Goal: Information Seeking & Learning: Learn about a topic

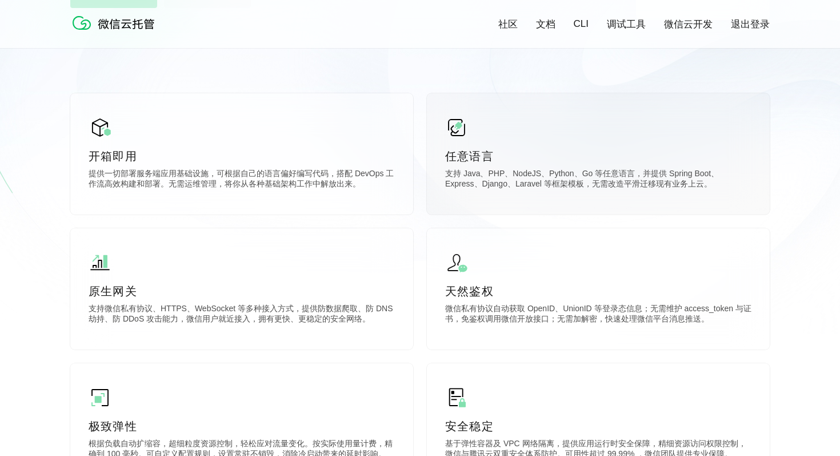
scroll to position [0, 2033]
click at [492, 164] on div "任意语言 支持 Java、PHP、NodeJS、Python、Go 等任意语言，并提供 Spring Boot、Express、Django、Laravel …" at bounding box center [598, 153] width 343 height 121
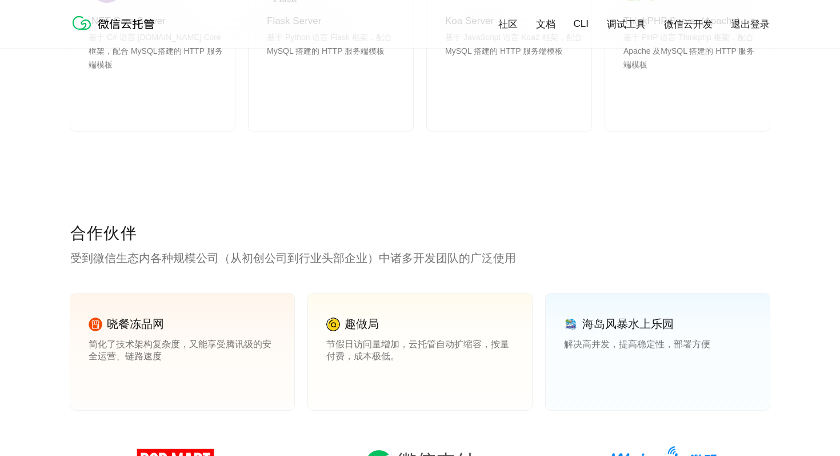
scroll to position [1550, 0]
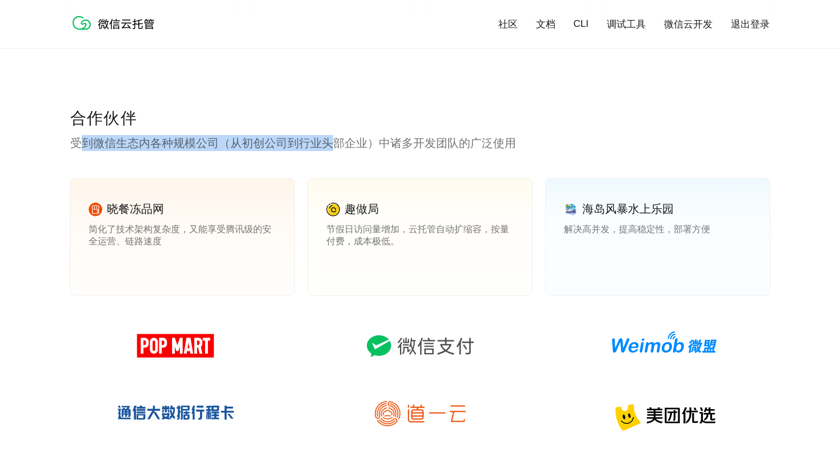
drag, startPoint x: 76, startPoint y: 141, endPoint x: 345, endPoint y: 141, distance: 268.7
click at [344, 141] on p "受到微信生态内各种规模公司（从初创公司到行业头部企业）中诸多开发团队的广泛使用" at bounding box center [420, 143] width 700 height 16
click at [310, 141] on p "受到微信生态内各种规模公司（从初创公司到行业头部企业）中诸多开发团队的广泛使用" at bounding box center [420, 143] width 700 height 16
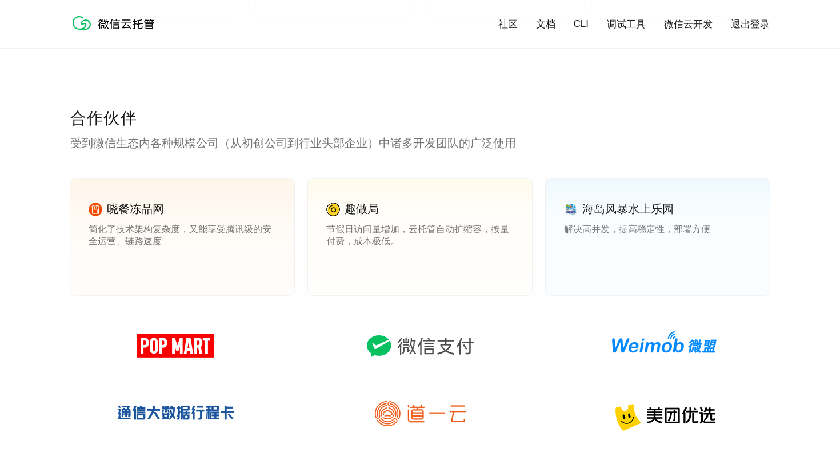
drag, startPoint x: 206, startPoint y: 126, endPoint x: 464, endPoint y: 126, distance: 257.3
click at [464, 126] on p "合作伙伴" at bounding box center [420, 118] width 700 height 23
click at [358, 163] on div "合作伙伴 受到微信生态内各种规模公司（从初创公司到行业头部企业）中诸多开发团队的广泛使用 晓餐冻品网 简化了技术架构复杂度，又能享受腾讯级的安全运营、链路速度…" at bounding box center [420, 335] width 700 height 457
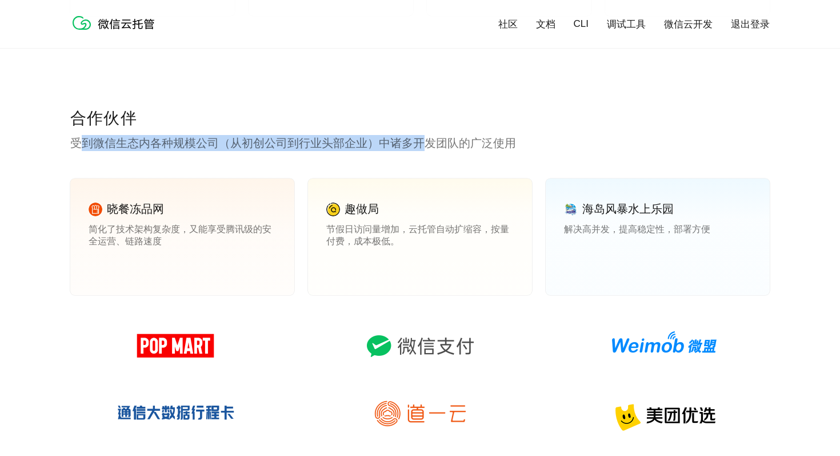
drag, startPoint x: 77, startPoint y: 145, endPoint x: 434, endPoint y: 145, distance: 356.7
click at [433, 145] on p "受到微信生态内各种规模公司（从初创公司到行业头部企业）中诸多开发团队的广泛使用" at bounding box center [420, 143] width 700 height 16
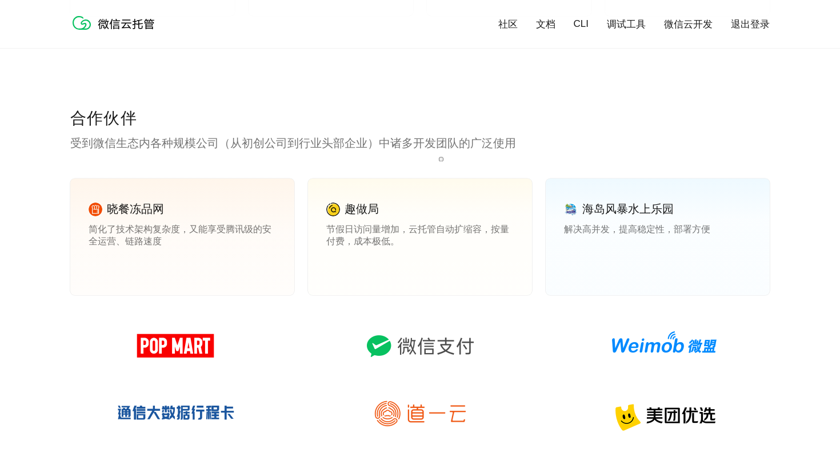
click at [328, 145] on p "受到微信生态内各种规模公司（从初创公司到行业头部企业）中诸多开发团队的广泛使用" at bounding box center [420, 143] width 700 height 16
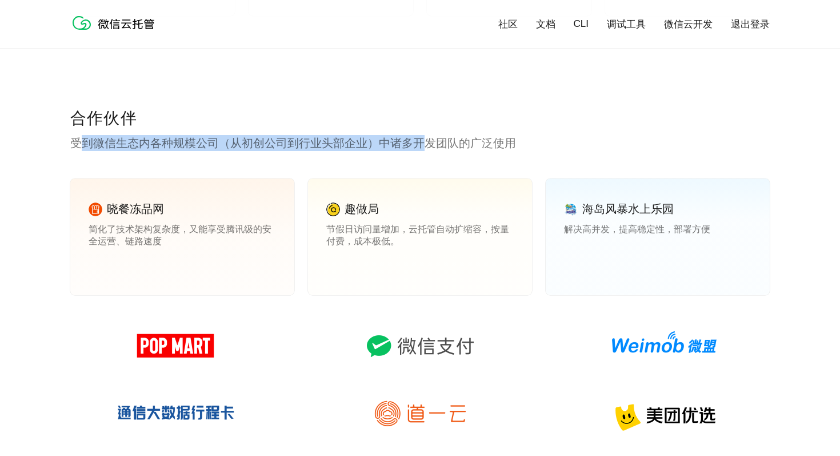
drag, startPoint x: 85, startPoint y: 146, endPoint x: 480, endPoint y: 147, distance: 395.0
click at [475, 146] on p "受到微信生态内各种规模公司（从初创公司到行业头部企业）中诸多开发团队的广泛使用" at bounding box center [420, 143] width 700 height 16
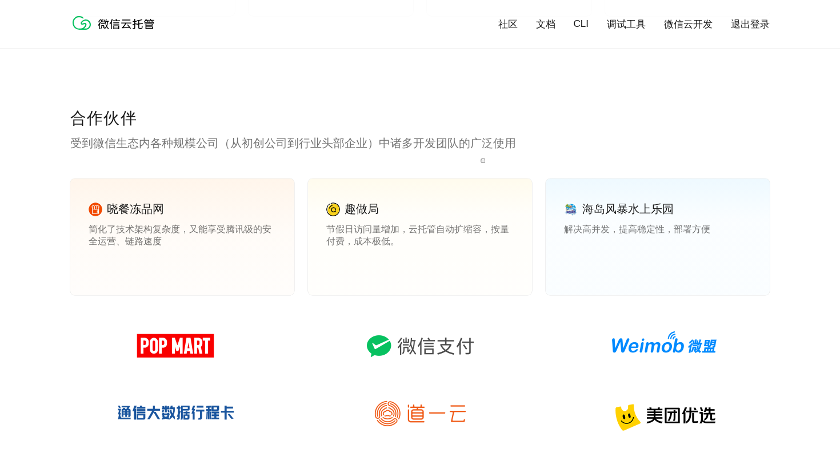
click at [418, 147] on p "受到微信生态内各种规模公司（从初创公司到行业头部企业）中诸多开发团队的广泛使用" at bounding box center [420, 143] width 700 height 16
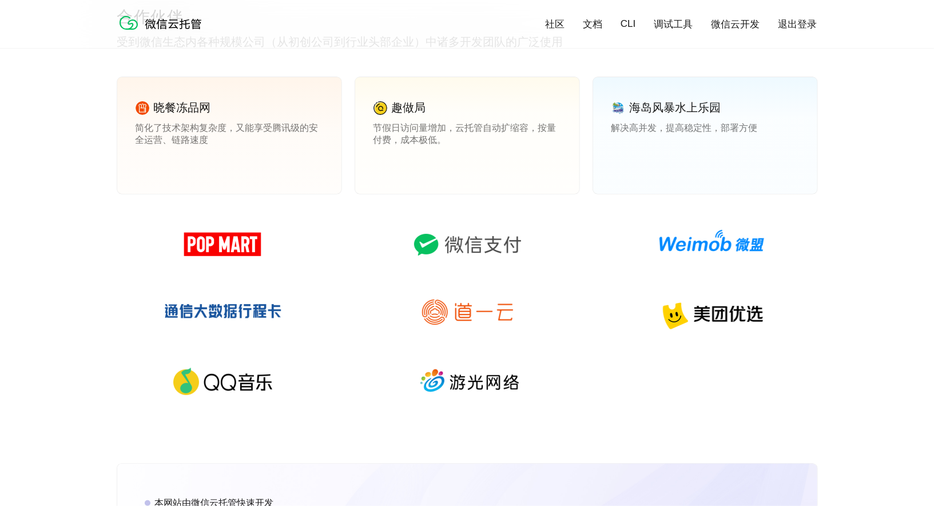
scroll to position [1581, 0]
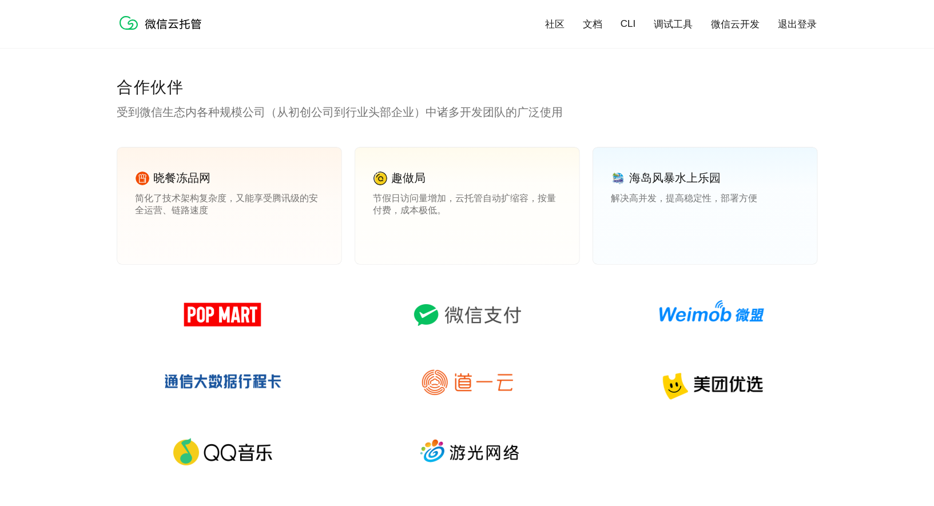
click at [683, 114] on p "受到微信生态内各种规模公司（从初创公司到行业头部企业）中诸多开发团队的广泛使用" at bounding box center [467, 112] width 700 height 16
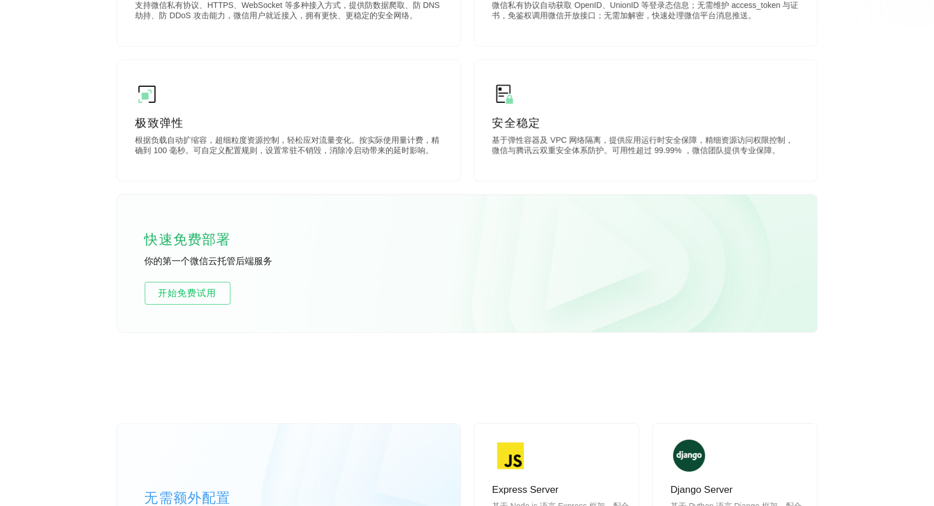
scroll to position [0, 0]
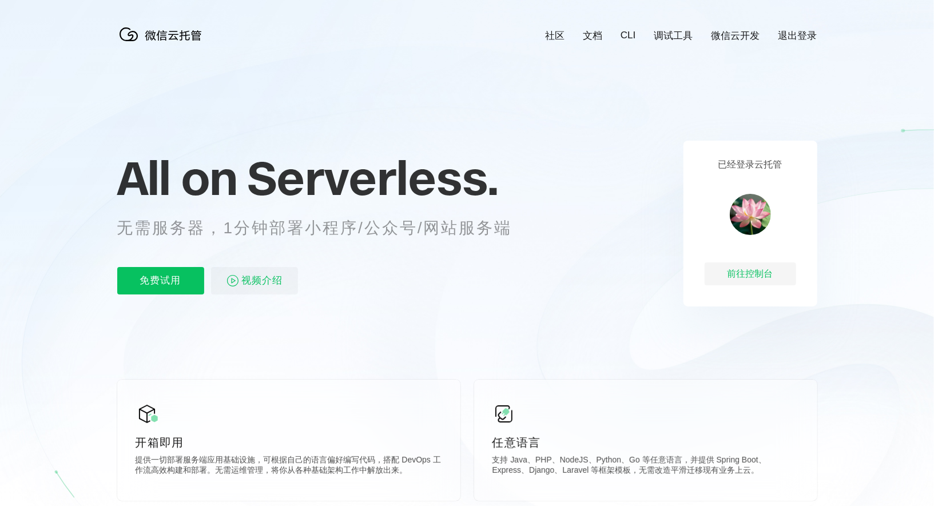
click at [587, 142] on icon at bounding box center [467, 308] width 1098 height 617
